Goal: Transaction & Acquisition: Purchase product/service

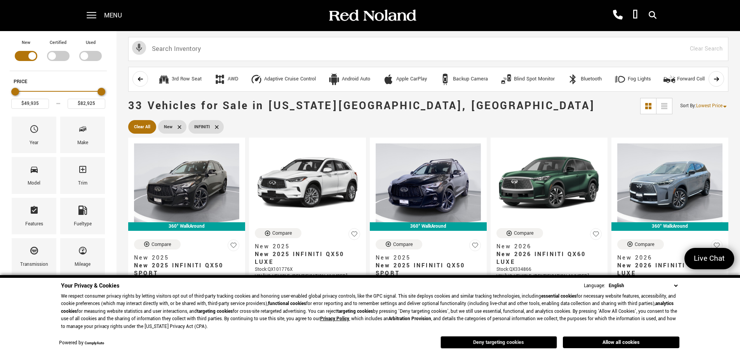
click at [519, 339] on button "Deny targeting cookies" at bounding box center [499, 342] width 117 height 12
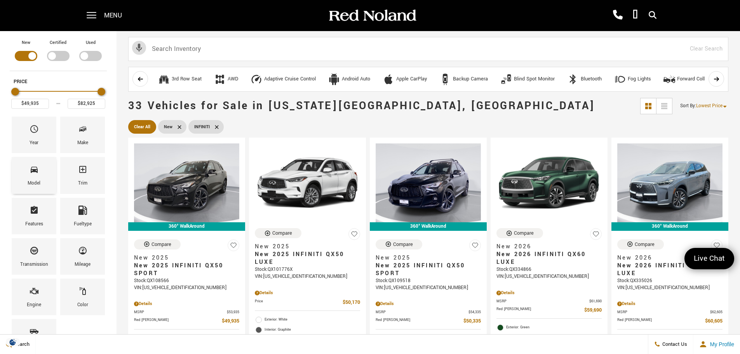
click at [37, 172] on icon "Model" at bounding box center [34, 170] width 7 height 6
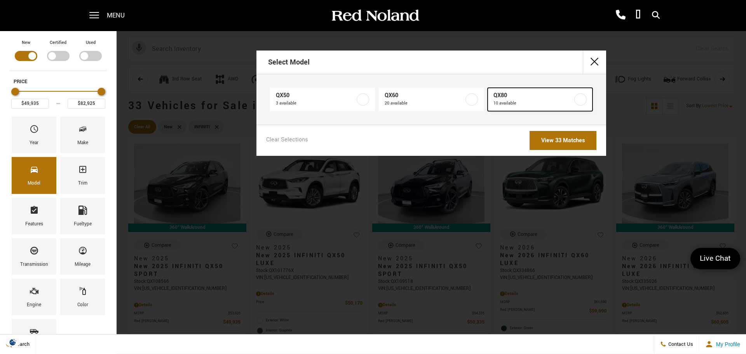
click at [513, 97] on span "QX80" at bounding box center [533, 96] width 79 height 8
type input "$80,700"
checkbox input "true"
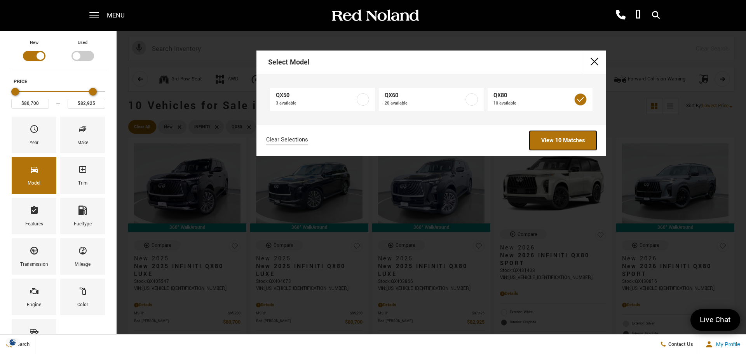
click at [568, 143] on link "View 10 Matches" at bounding box center [563, 140] width 67 height 19
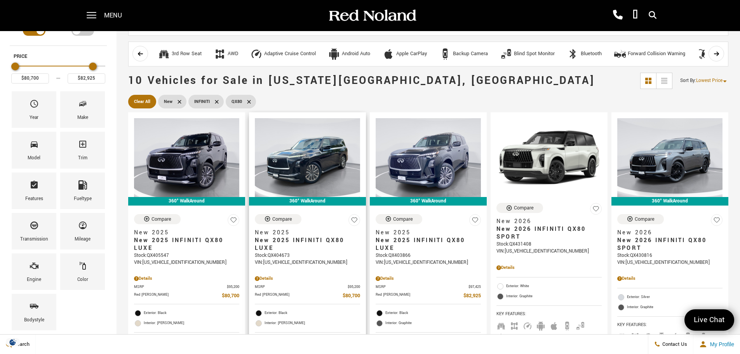
scroll to position [39, 0]
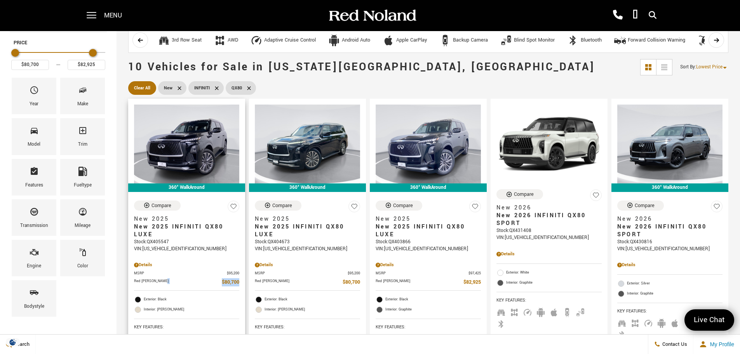
drag, startPoint x: 241, startPoint y: 282, endPoint x: 218, endPoint y: 282, distance: 23.3
click at [218, 282] on div "Compare New 2025 New 2025 INFINITI QX80 LUXE Stock : QX405547 VIN: [US_VEHICLE_…" at bounding box center [186, 279] width 117 height 168
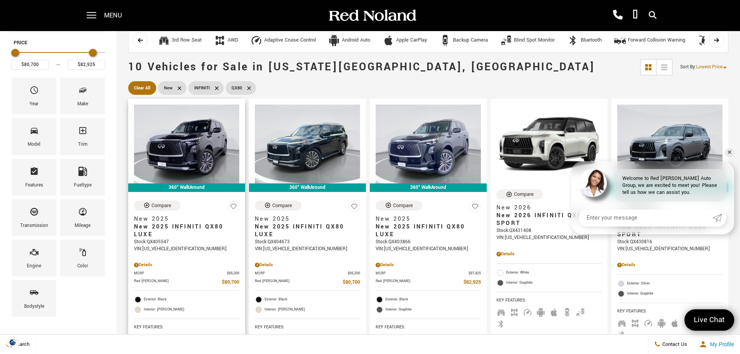
click at [232, 259] on div "Details" at bounding box center [186, 263] width 105 height 11
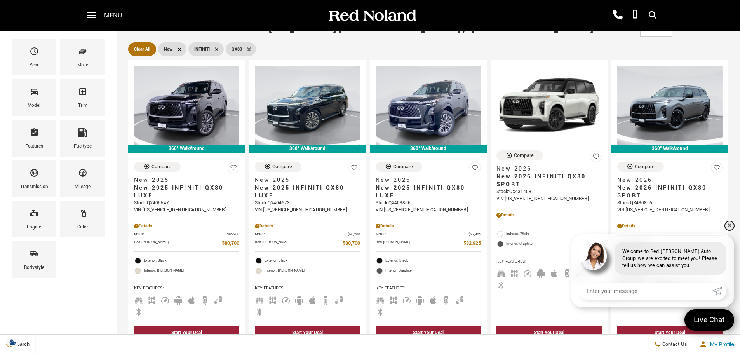
click at [729, 226] on link "✕" at bounding box center [729, 225] width 9 height 9
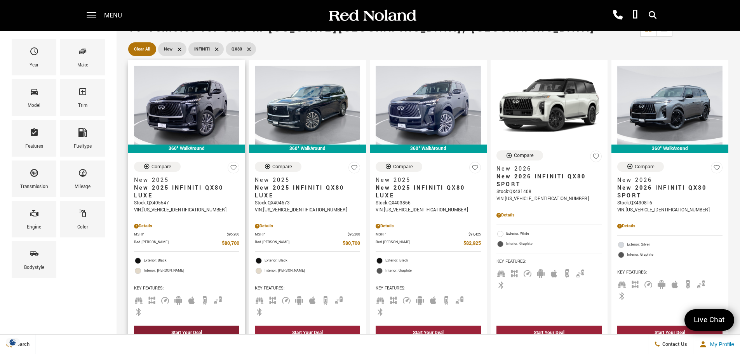
click at [190, 330] on div "Start Your Deal" at bounding box center [186, 333] width 31 height 7
